Goal: Information Seeking & Learning: Learn about a topic

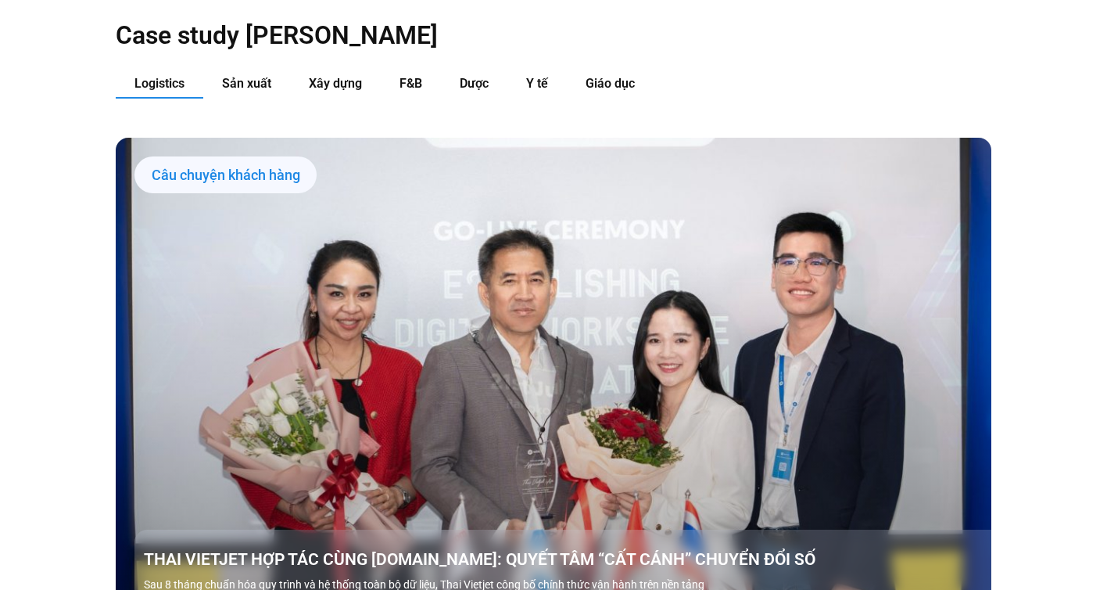
scroll to position [1663, 0]
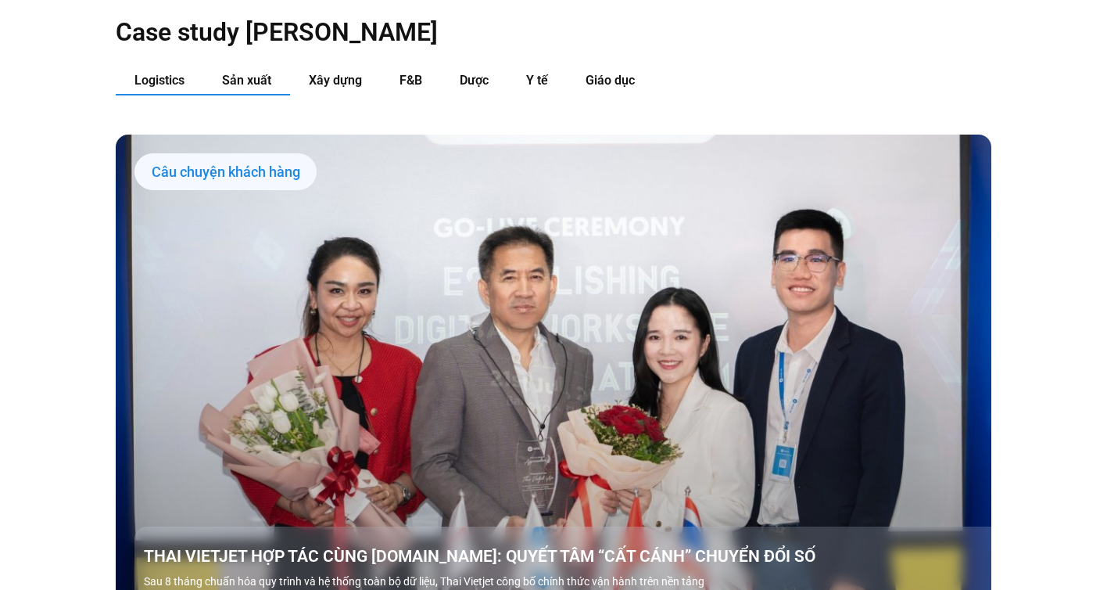
click at [242, 73] on span "Sản xuất" at bounding box center [246, 80] width 49 height 15
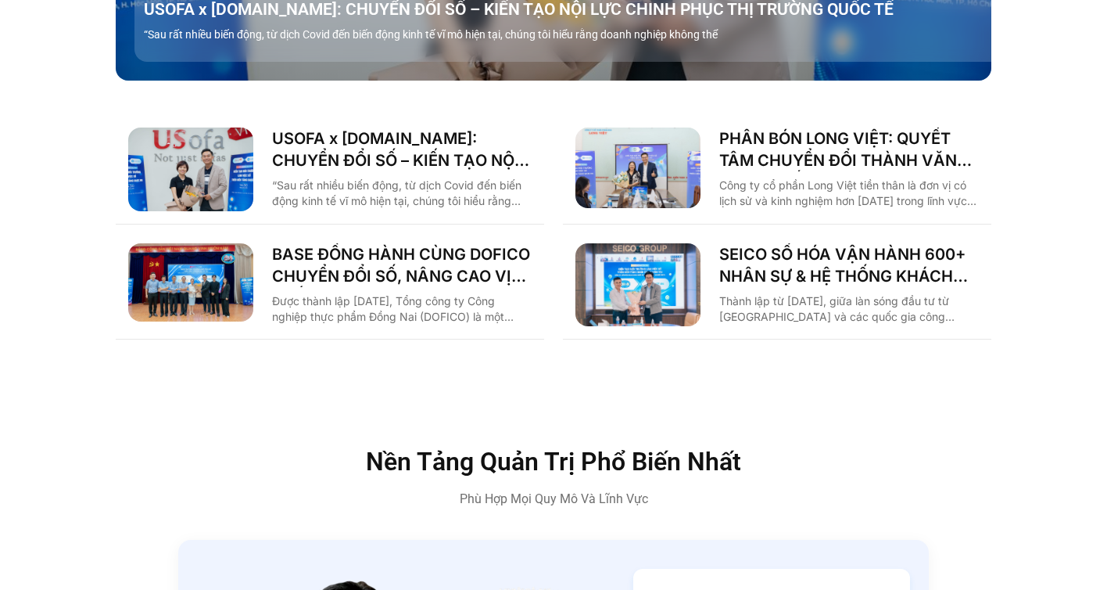
scroll to position [2218, 0]
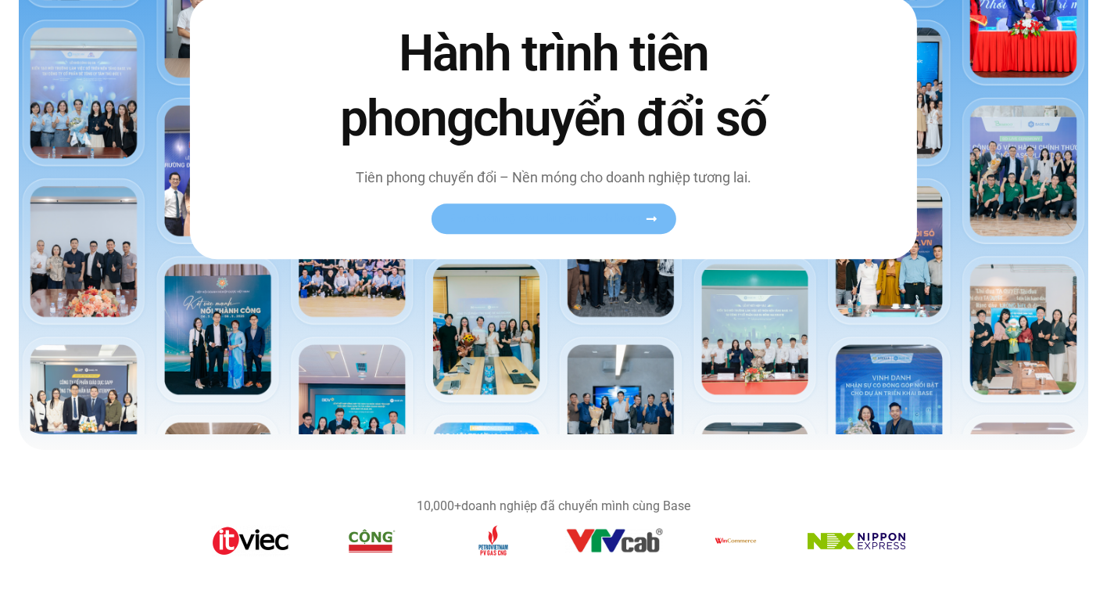
click at [533, 216] on span "Xem toàn bộ câu chuyện khách hàng" at bounding box center [546, 219] width 192 height 12
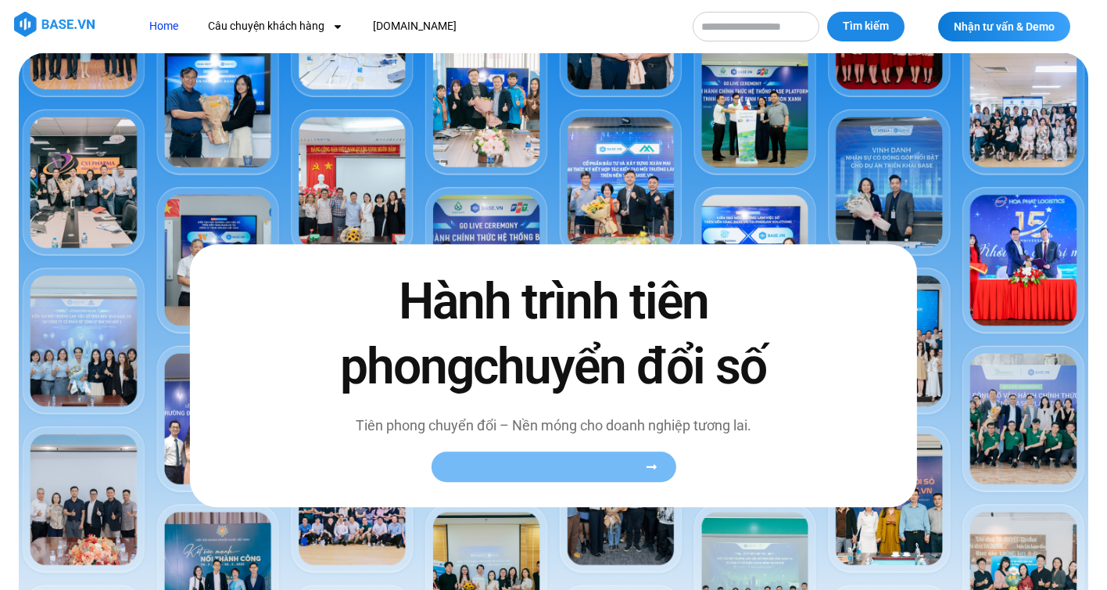
click at [620, 465] on span "Xem toàn bộ câu chuyện khách hàng" at bounding box center [546, 467] width 192 height 12
click at [651, 465] on icon at bounding box center [651, 467] width 12 height 12
click at [583, 465] on span "Xem toàn bộ câu chuyện khách hàng" at bounding box center [546, 467] width 192 height 12
click at [540, 477] on link "Xem toàn bộ câu chuyện khách hàng" at bounding box center [553, 466] width 245 height 31
click at [563, 466] on span "Xem toàn bộ câu chuyện khách hàng" at bounding box center [546, 467] width 192 height 12
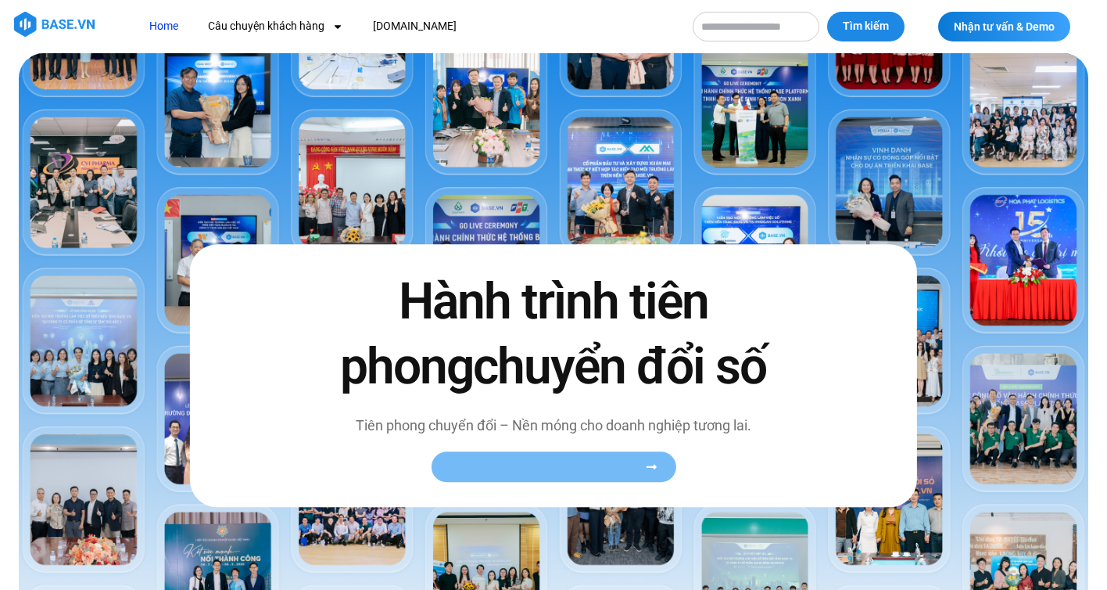
click at [563, 466] on span "Xem toàn bộ câu chuyện khách hàng" at bounding box center [546, 467] width 192 height 12
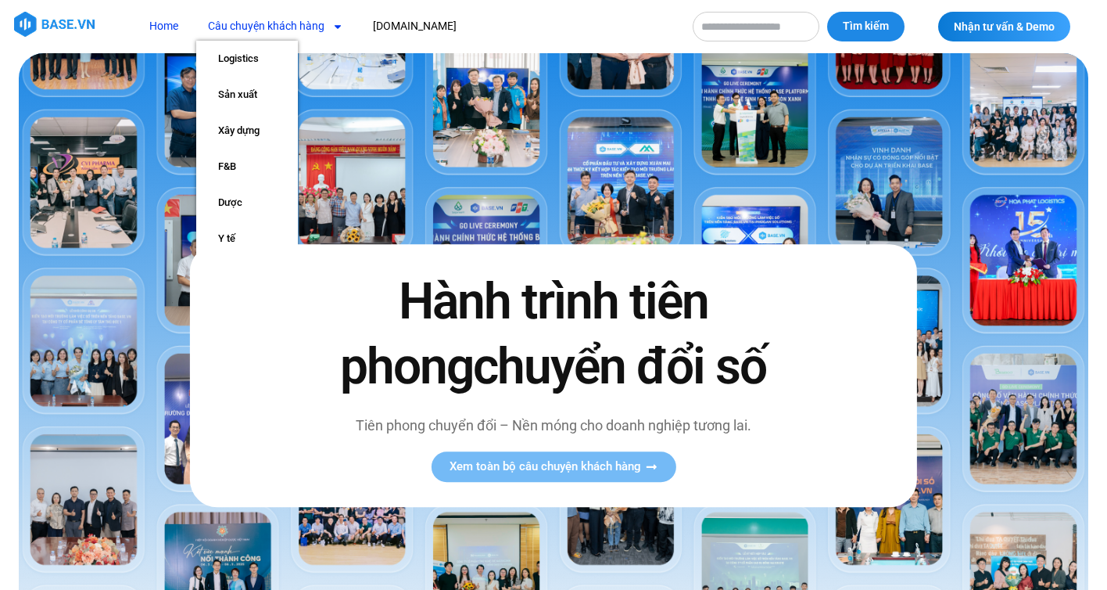
click at [303, 28] on link "Câu chuyện khách hàng" at bounding box center [275, 26] width 159 height 29
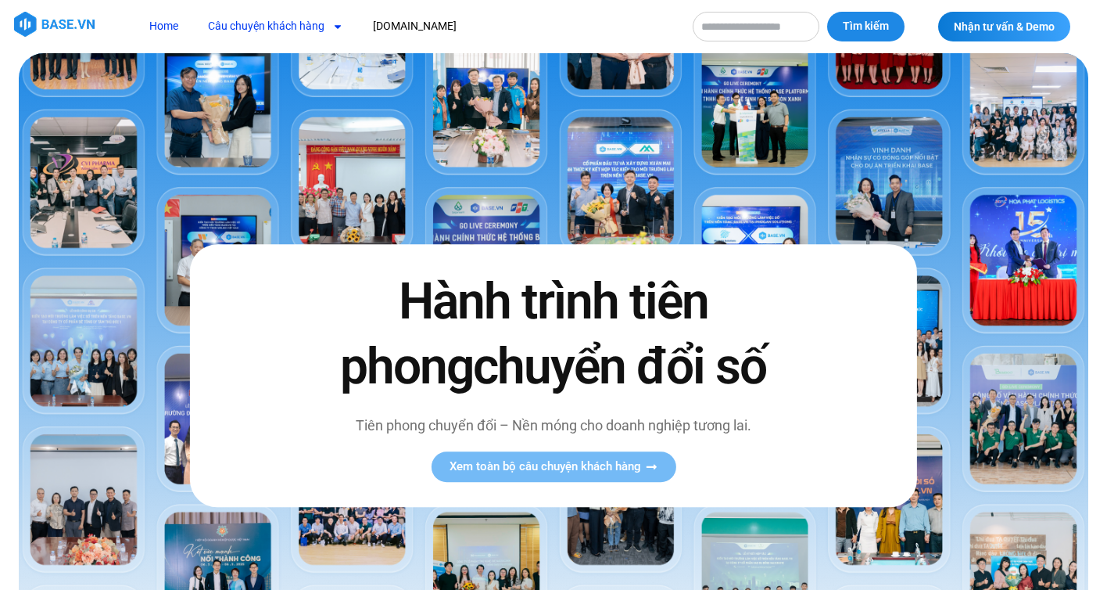
click at [303, 28] on link "Câu chuyện khách hàng" at bounding box center [275, 26] width 159 height 29
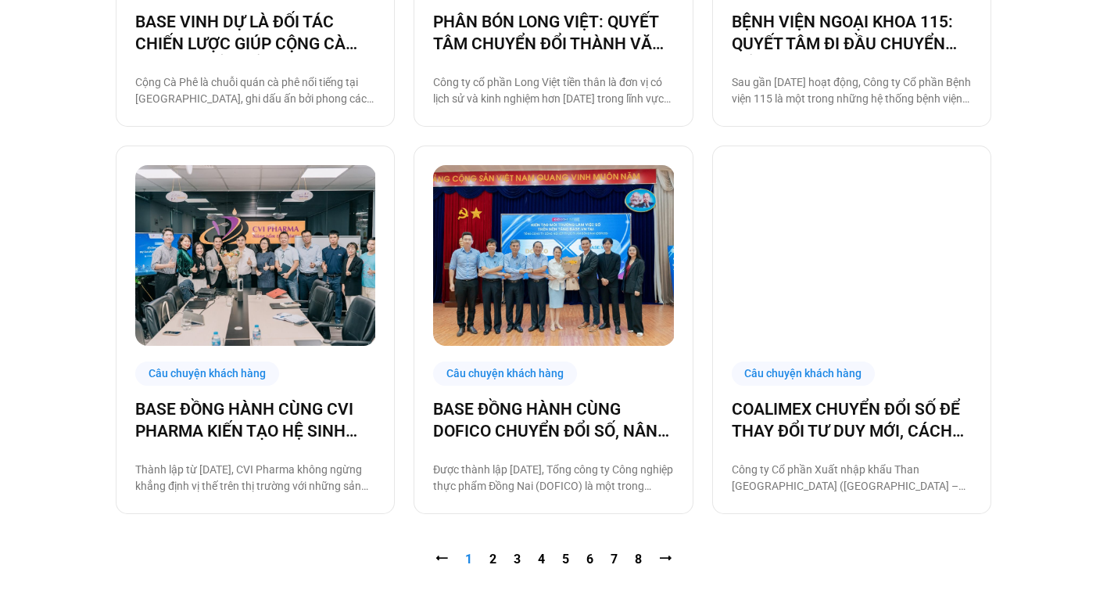
scroll to position [1440, 0]
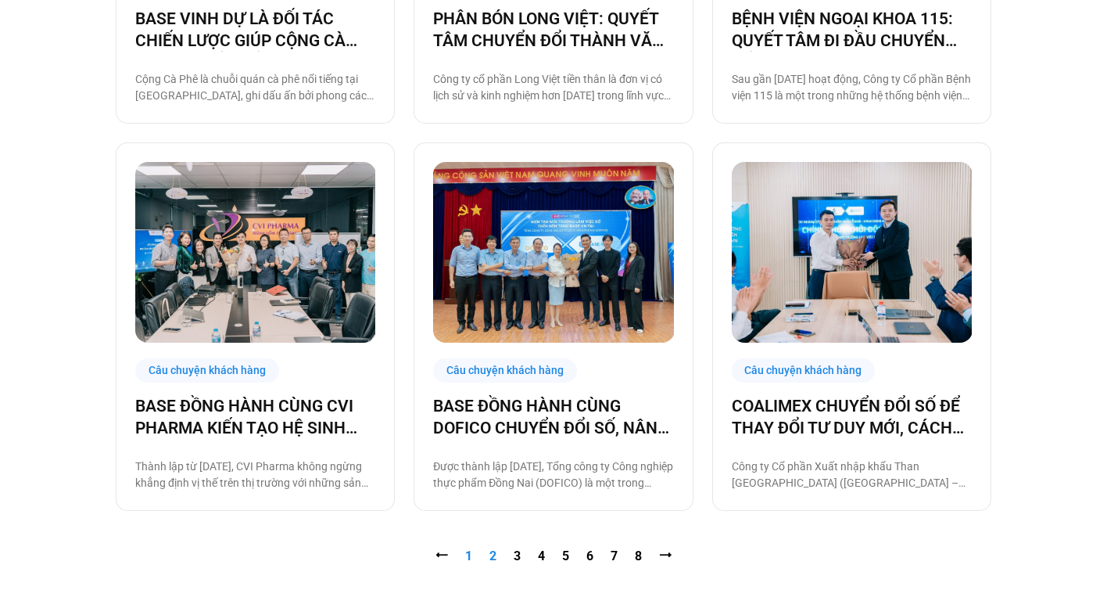
click at [495, 558] on link "Trang 2" at bounding box center [493, 555] width 7 height 15
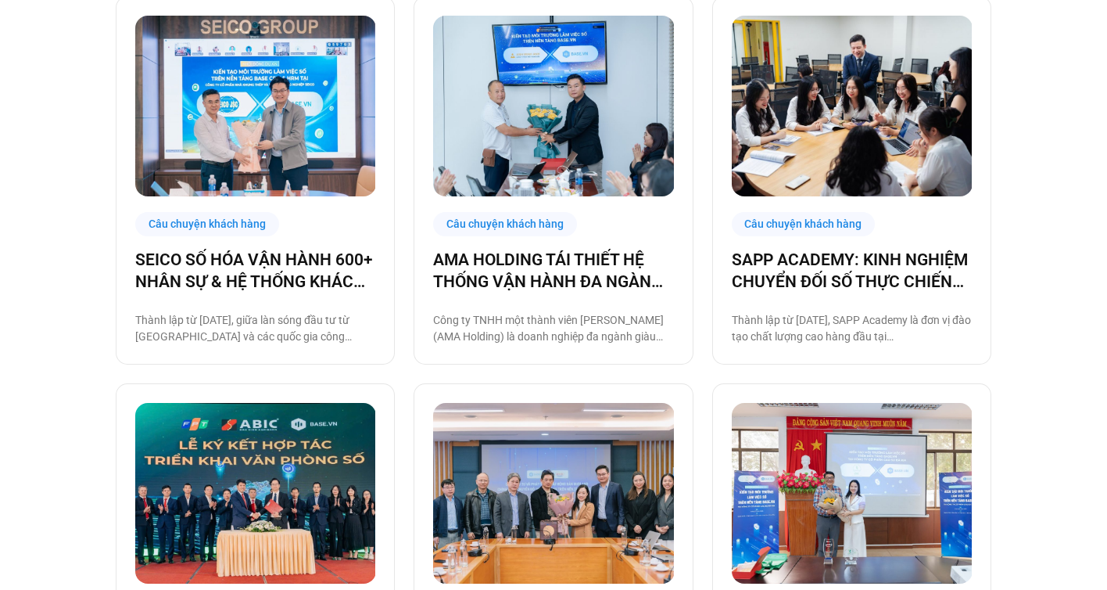
scroll to position [432, 0]
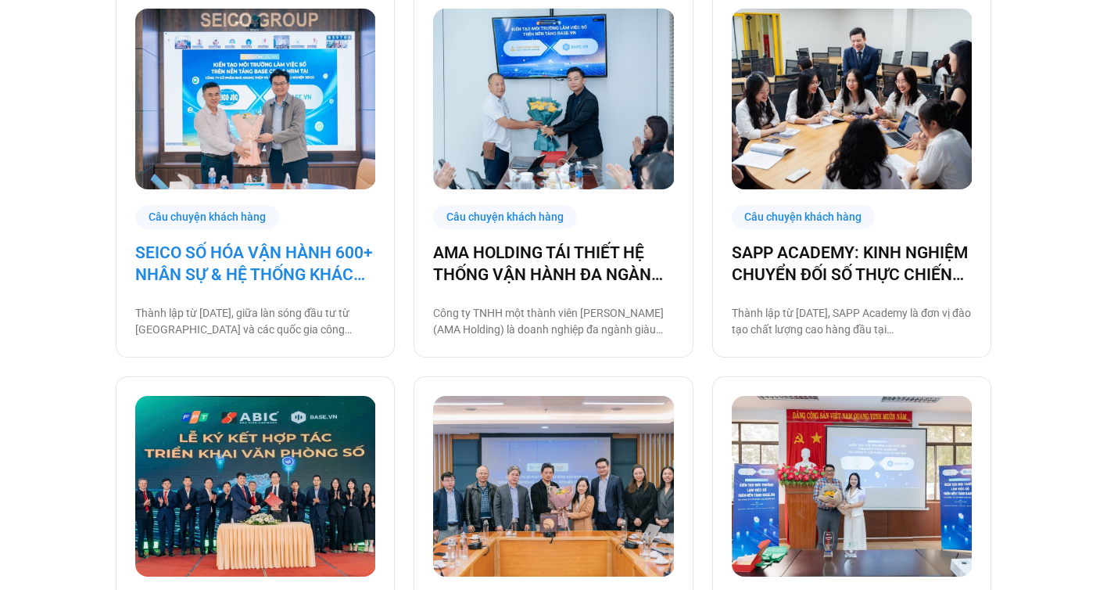
click at [297, 272] on link "SEICO SỐ HÓA VẬN HÀNH 600+ NHÂN SỰ & HỆ THỐNG KHÁCH HÀNG CÙNG [DOMAIN_NAME]" at bounding box center [255, 264] width 240 height 44
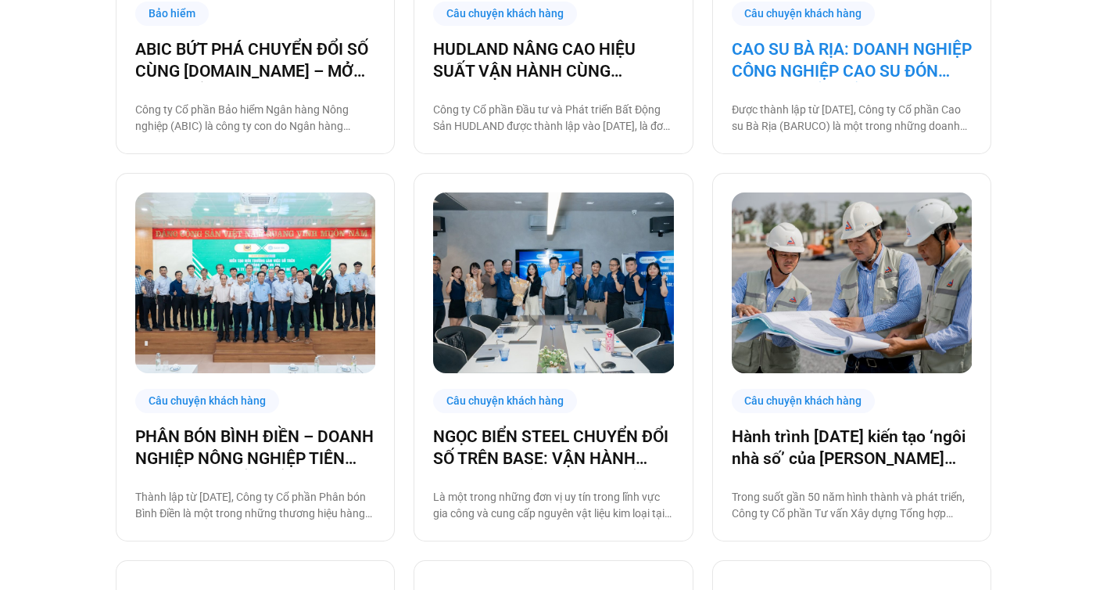
scroll to position [1023, 0]
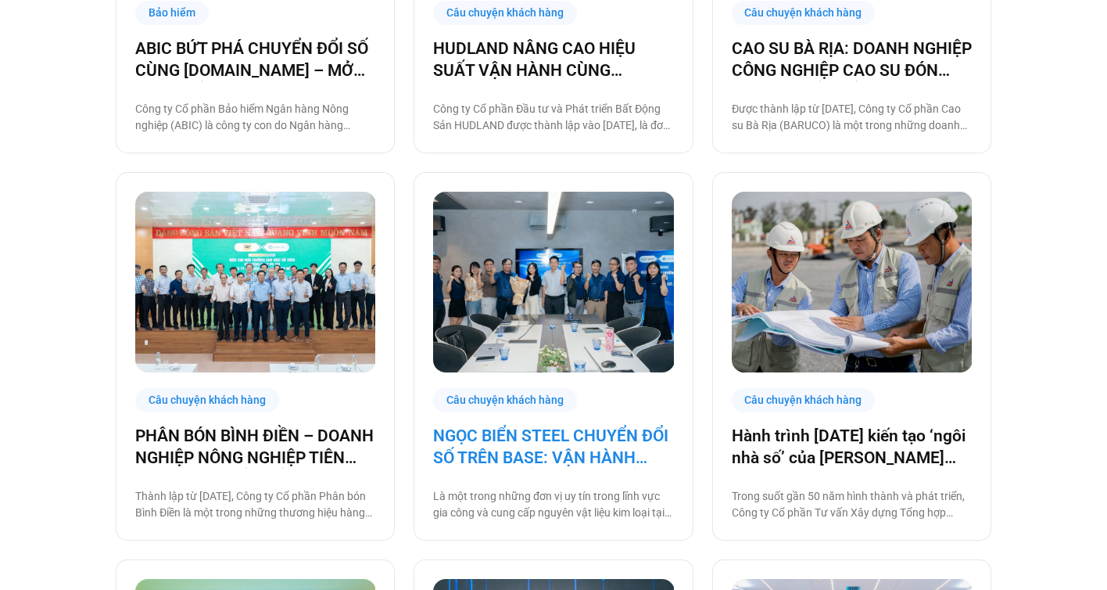
click at [544, 435] on link "NGỌC BIỂN STEEL CHUYỂN ĐỔI SỐ TRÊN BASE: VẬN HÀNH TINH GỌN ĐỂ VƯƠN RA BIỂN LỚN" at bounding box center [553, 447] width 240 height 44
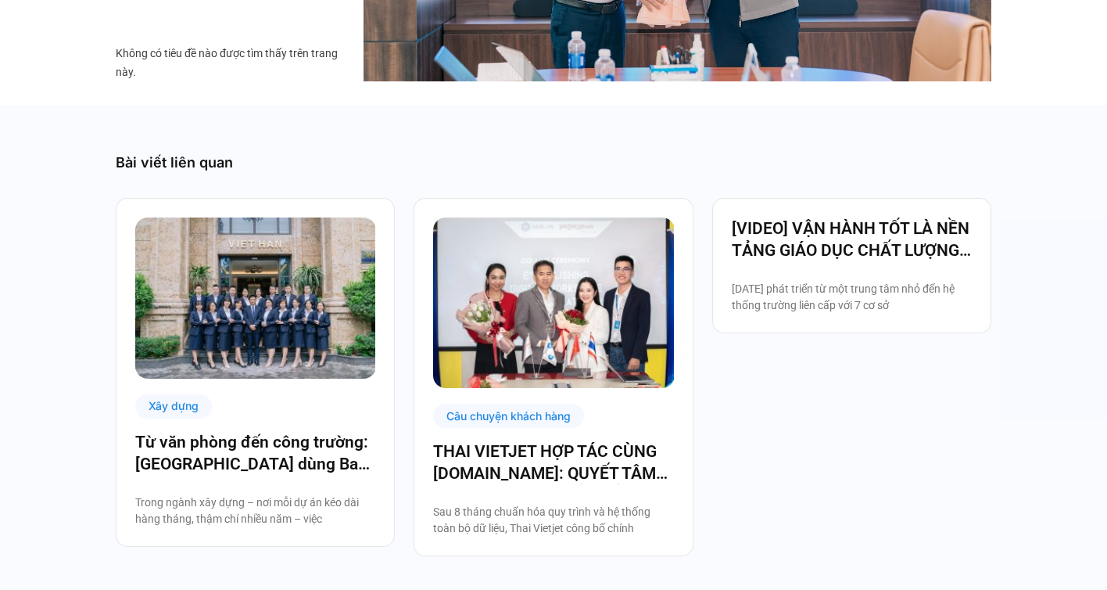
scroll to position [2973, 0]
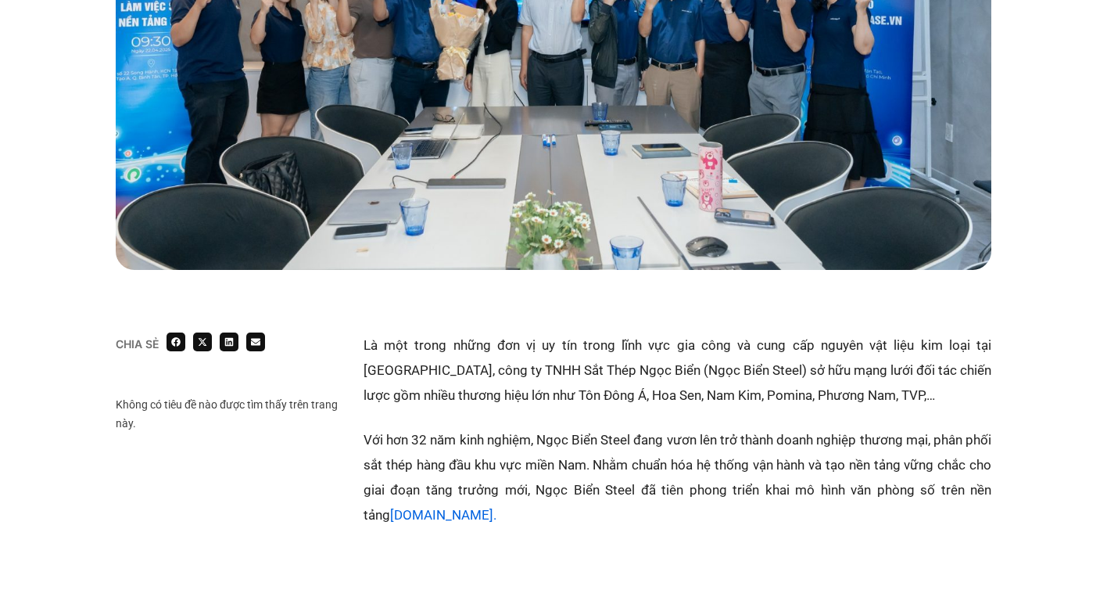
scroll to position [579, 0]
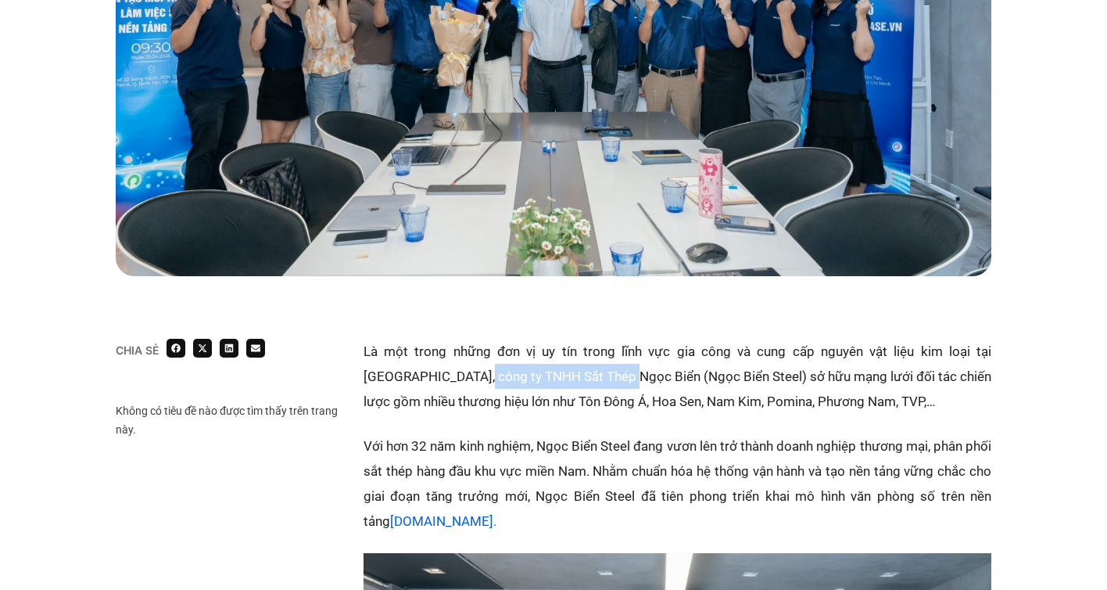
drag, startPoint x: 415, startPoint y: 379, endPoint x: 577, endPoint y: 376, distance: 161.9
click at [577, 376] on p "Là một trong những đơn vị uy tín trong lĩnh vực gia công và cung cấp nguyên vật…" at bounding box center [678, 376] width 628 height 75
copy p "TNHH Sắt Thép Ngọc Biển"
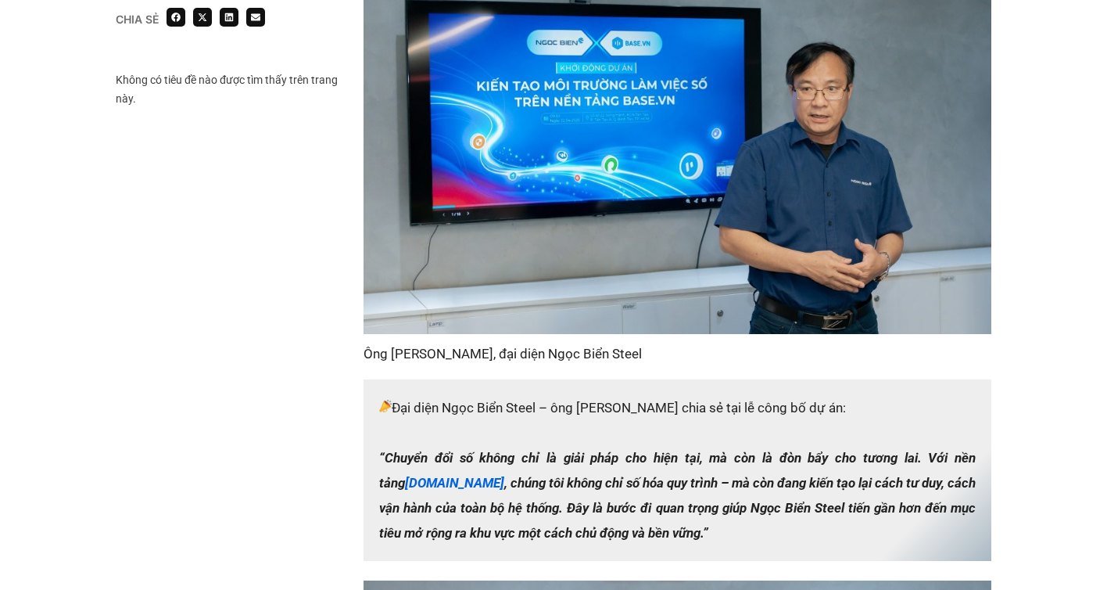
scroll to position [2091, 0]
